Goal: Task Accomplishment & Management: Use online tool/utility

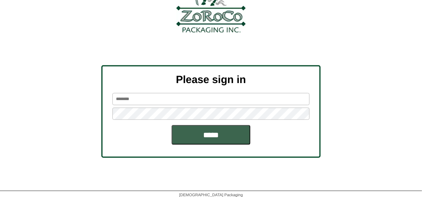
scroll to position [89, 0]
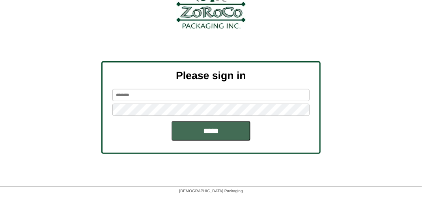
type input "*******"
drag, startPoint x: 216, startPoint y: 135, endPoint x: 224, endPoint y: 134, distance: 7.9
click at [224, 134] on input "*****" at bounding box center [211, 131] width 79 height 20
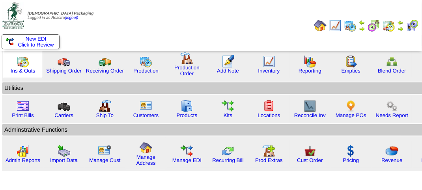
click at [17, 66] on img at bounding box center [23, 61] width 13 height 13
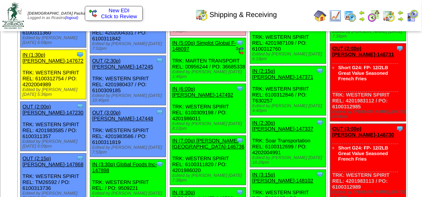
scroll to position [790, 0]
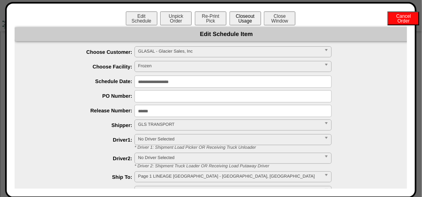
click at [242, 19] on button "Closeout Usage" at bounding box center [246, 18] width 32 height 14
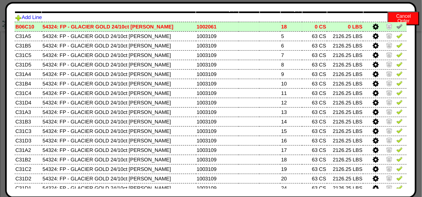
scroll to position [0, 0]
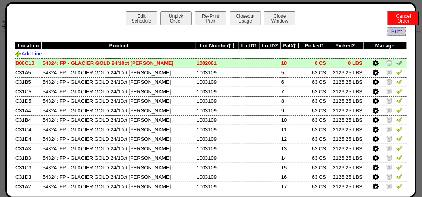
drag, startPoint x: 395, startPoint y: 69, endPoint x: 405, endPoint y: 64, distance: 11.3
click at [408, 63] on div "Edit Schedule Unpick Order Re-Print Pick Closeout Usage Cancel Order Close Wind…" at bounding box center [211, 100] width 412 height 196
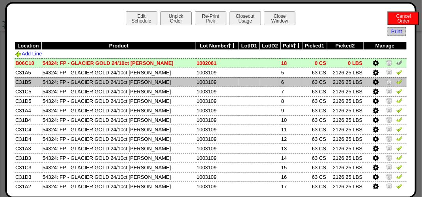
drag, startPoint x: 390, startPoint y: 74, endPoint x: 393, endPoint y: 82, distance: 8.0
click at [397, 74] on img at bounding box center [400, 72] width 6 height 6
click at [397, 83] on img at bounding box center [400, 81] width 6 height 6
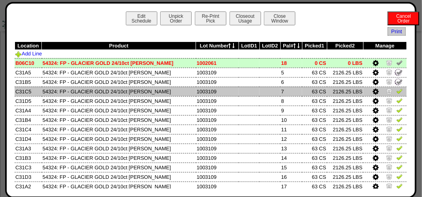
click at [397, 89] on img at bounding box center [400, 91] width 6 height 6
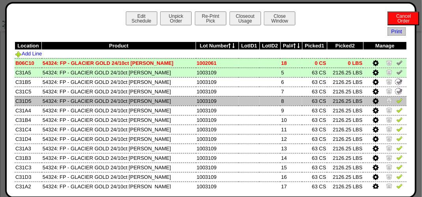
click at [397, 102] on img at bounding box center [400, 100] width 6 height 6
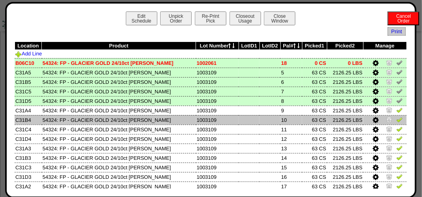
click at [397, 122] on img at bounding box center [400, 119] width 6 height 6
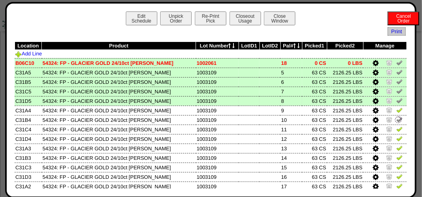
click at [390, 102] on td at bounding box center [385, 100] width 43 height 9
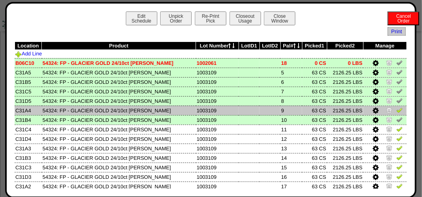
click at [397, 111] on img at bounding box center [400, 110] width 6 height 6
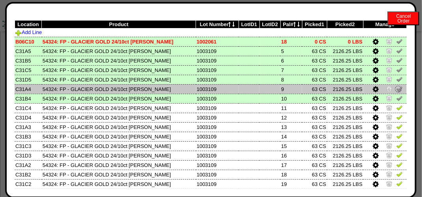
scroll to position [39, 0]
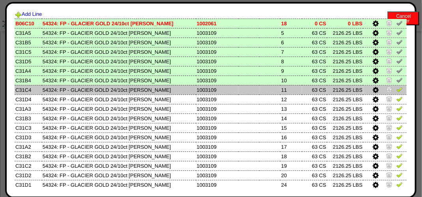
click at [397, 88] on img at bounding box center [400, 89] width 6 height 6
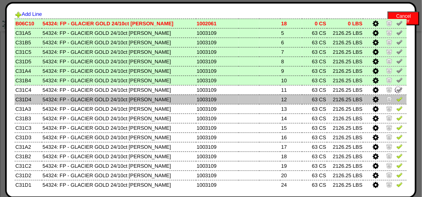
click at [397, 98] on img at bounding box center [400, 99] width 6 height 6
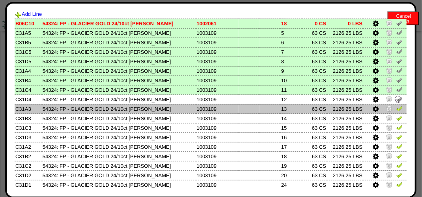
click at [397, 113] on link at bounding box center [400, 110] width 6 height 6
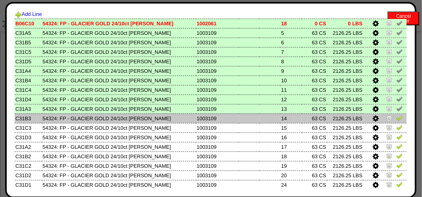
click at [397, 121] on img at bounding box center [400, 117] width 6 height 6
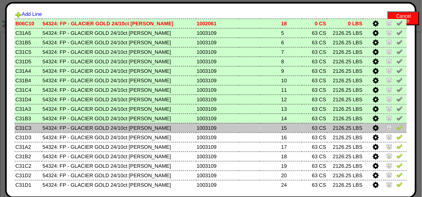
click at [397, 131] on link at bounding box center [400, 129] width 6 height 6
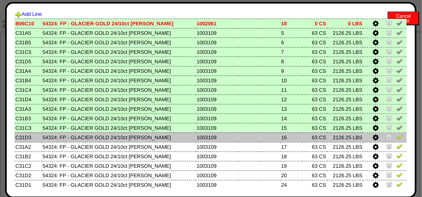
click at [397, 140] on img at bounding box center [400, 136] width 6 height 6
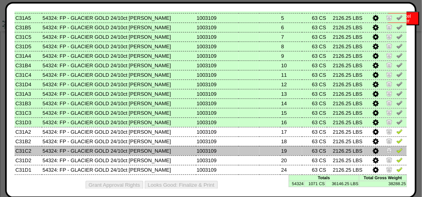
scroll to position [62, 0]
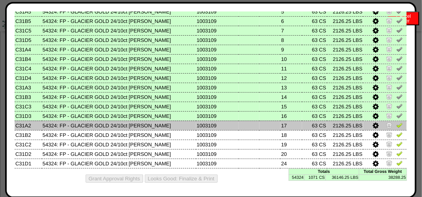
click at [397, 124] on img at bounding box center [400, 125] width 6 height 6
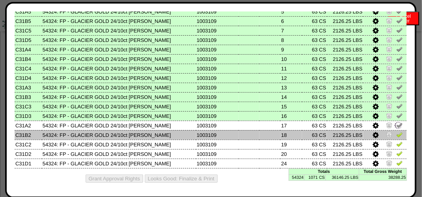
click at [397, 131] on img at bounding box center [400, 134] width 6 height 6
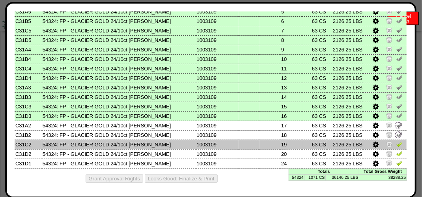
click at [397, 145] on img at bounding box center [400, 144] width 6 height 6
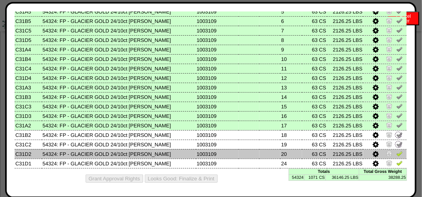
click at [397, 150] on img at bounding box center [400, 153] width 6 height 6
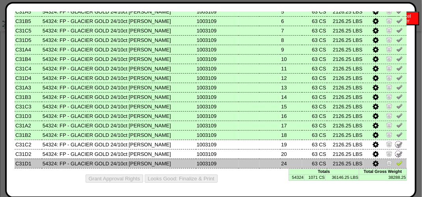
click at [397, 164] on img at bounding box center [400, 163] width 6 height 6
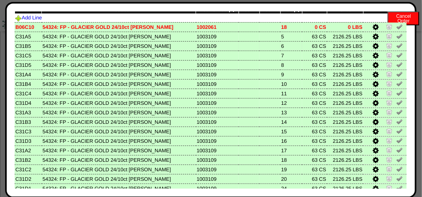
scroll to position [0, 0]
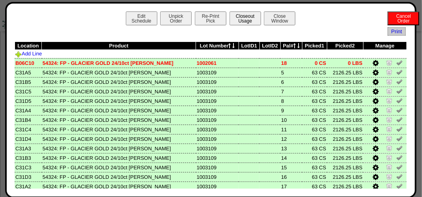
click at [241, 13] on button "Closeout Usage" at bounding box center [246, 18] width 32 height 14
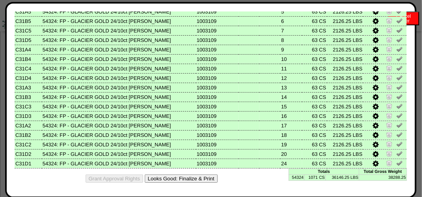
scroll to position [1066, 0]
click at [194, 175] on button "Looks Good: Finalize & Print" at bounding box center [181, 178] width 73 height 8
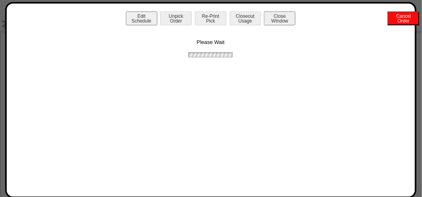
scroll to position [0, 0]
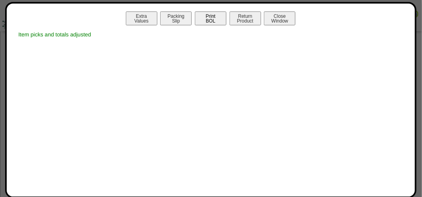
click at [216, 20] on button "Print BOL" at bounding box center [211, 18] width 32 height 14
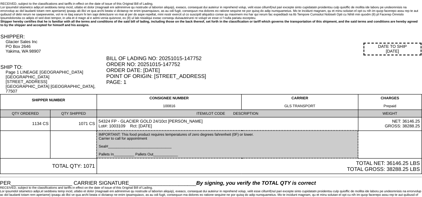
scroll to position [32, 0]
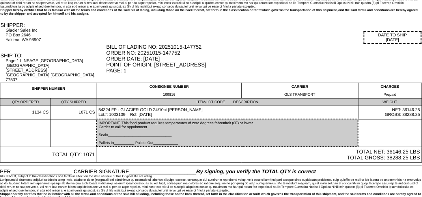
click at [280, 53] on div "BILL OF LADING NO: 20251015-147752 ORDER NO: 20251015-147752 ORDER DATE: [DATE]…" at bounding box center [264, 59] width 315 height 30
